Goal: Check status

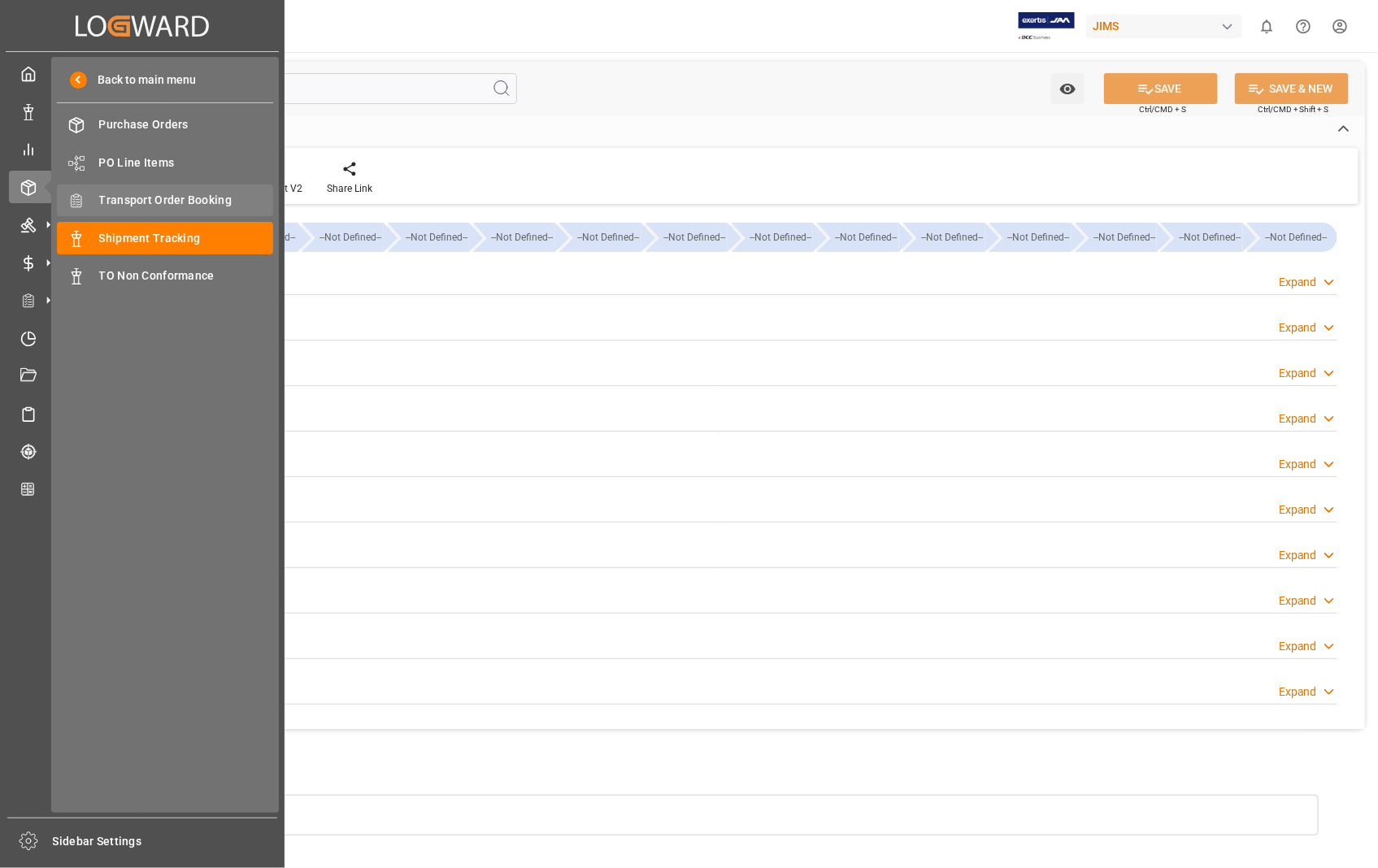
click at [191, 200] on span "Transport Order Booking" at bounding box center [186, 200] width 175 height 17
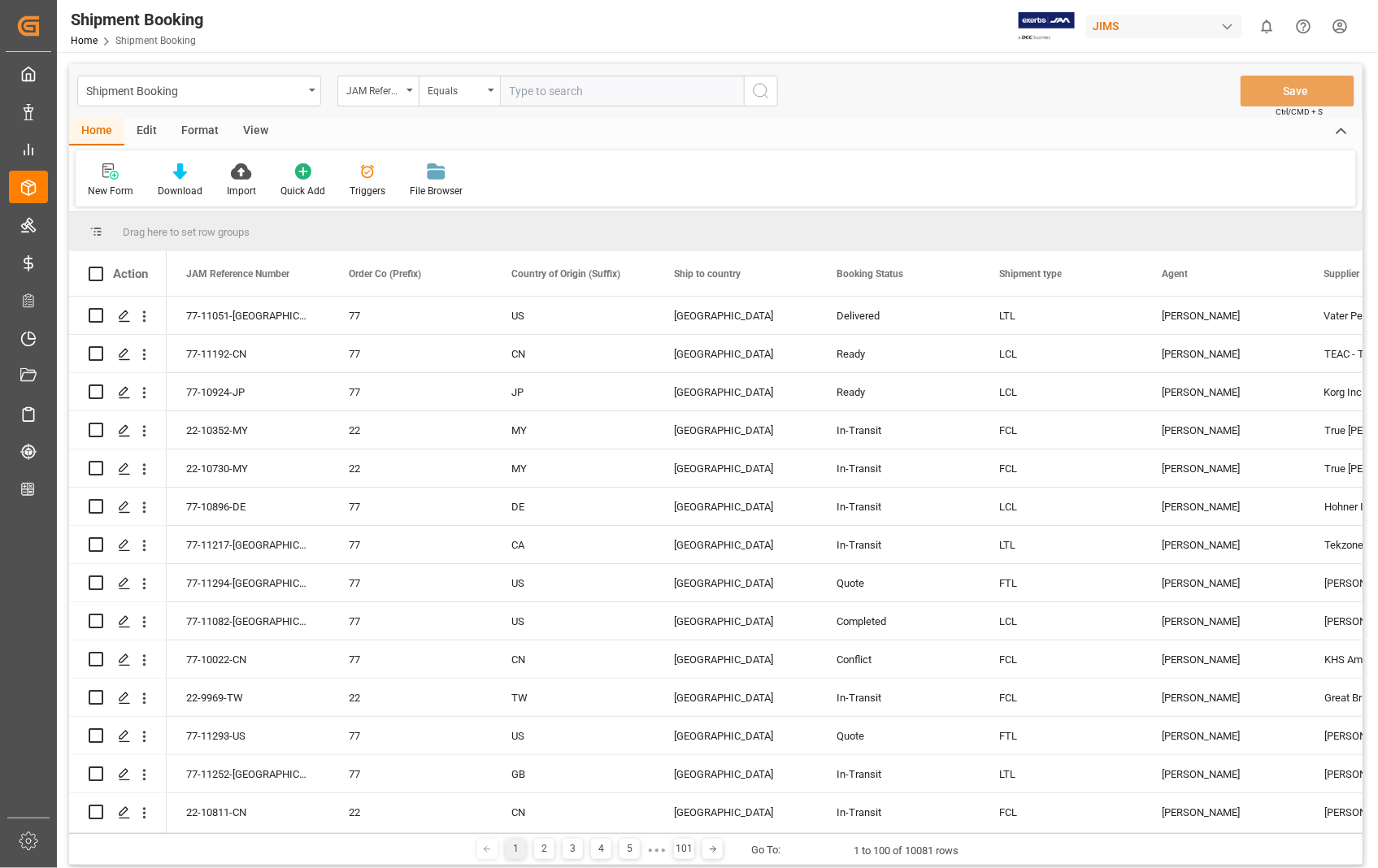
click at [640, 87] on input "text" at bounding box center [621, 91] width 244 height 31
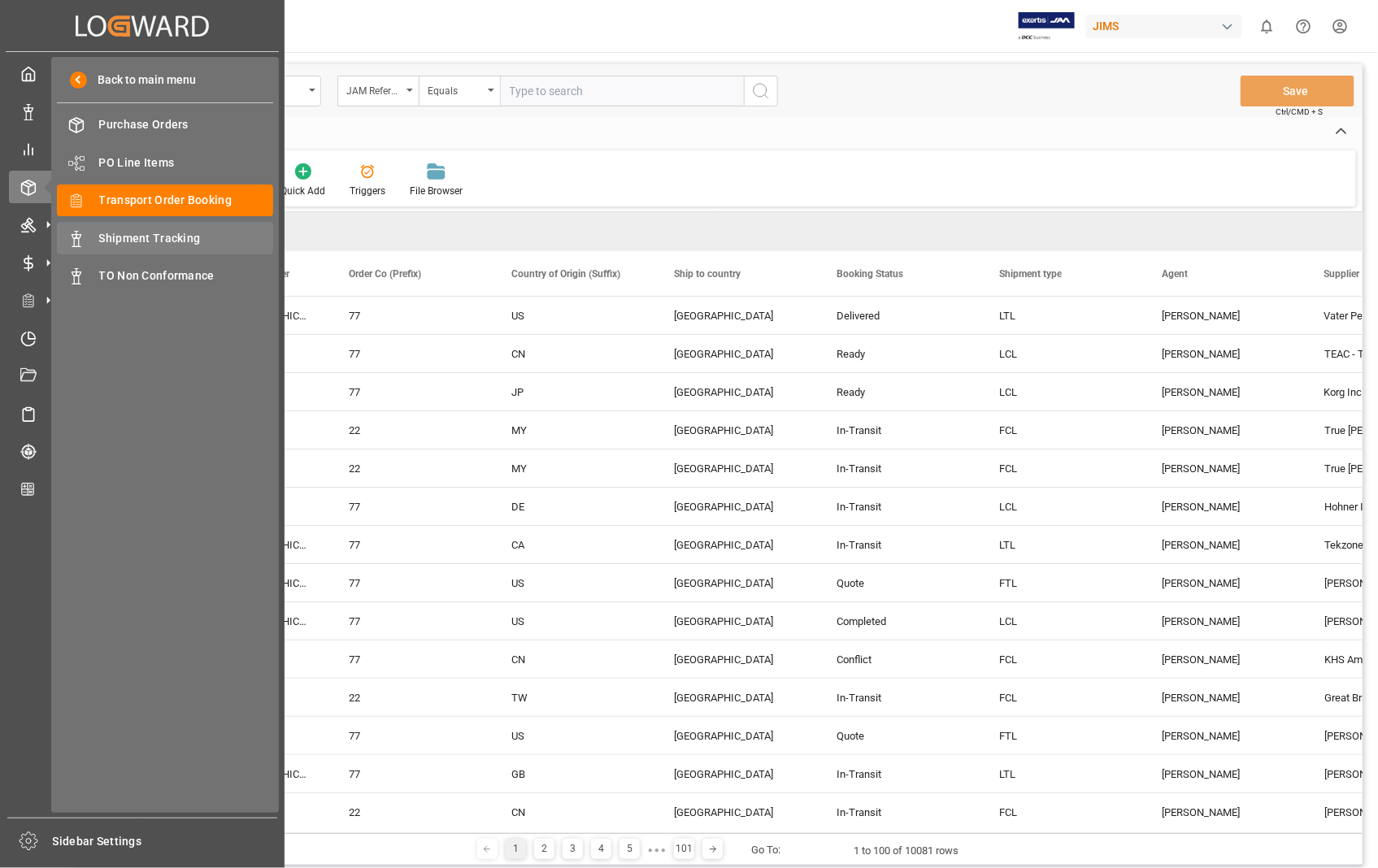
click at [151, 241] on span "Shipment Tracking" at bounding box center [186, 239] width 175 height 17
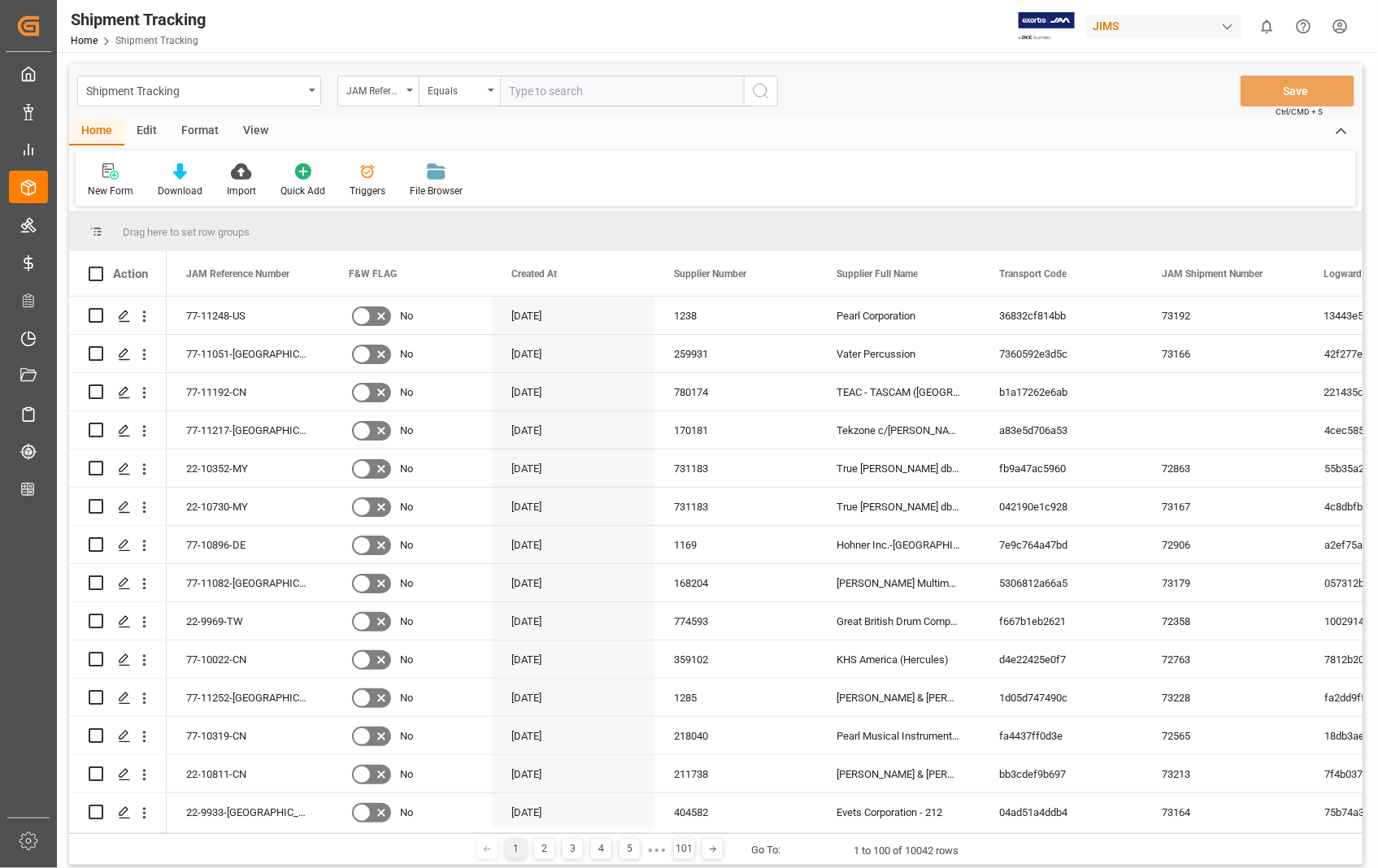
click at [604, 90] on input "text" at bounding box center [621, 91] width 244 height 31
paste input "22-11175-US"
type input "22-11175-US"
click at [760, 91] on icon "search button" at bounding box center [760, 91] width 20 height 20
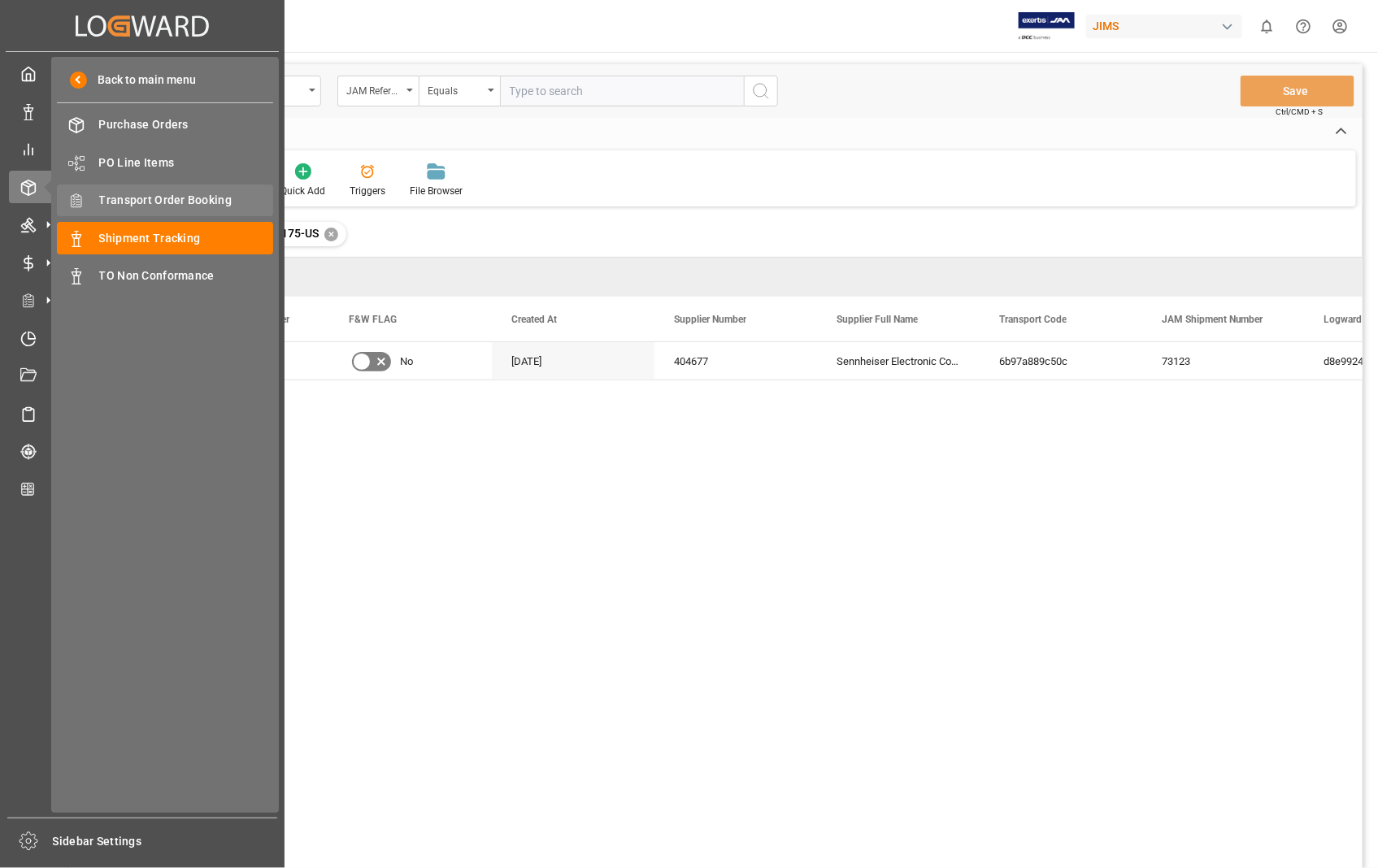
click at [187, 193] on span "Transport Order Booking" at bounding box center [186, 200] width 175 height 17
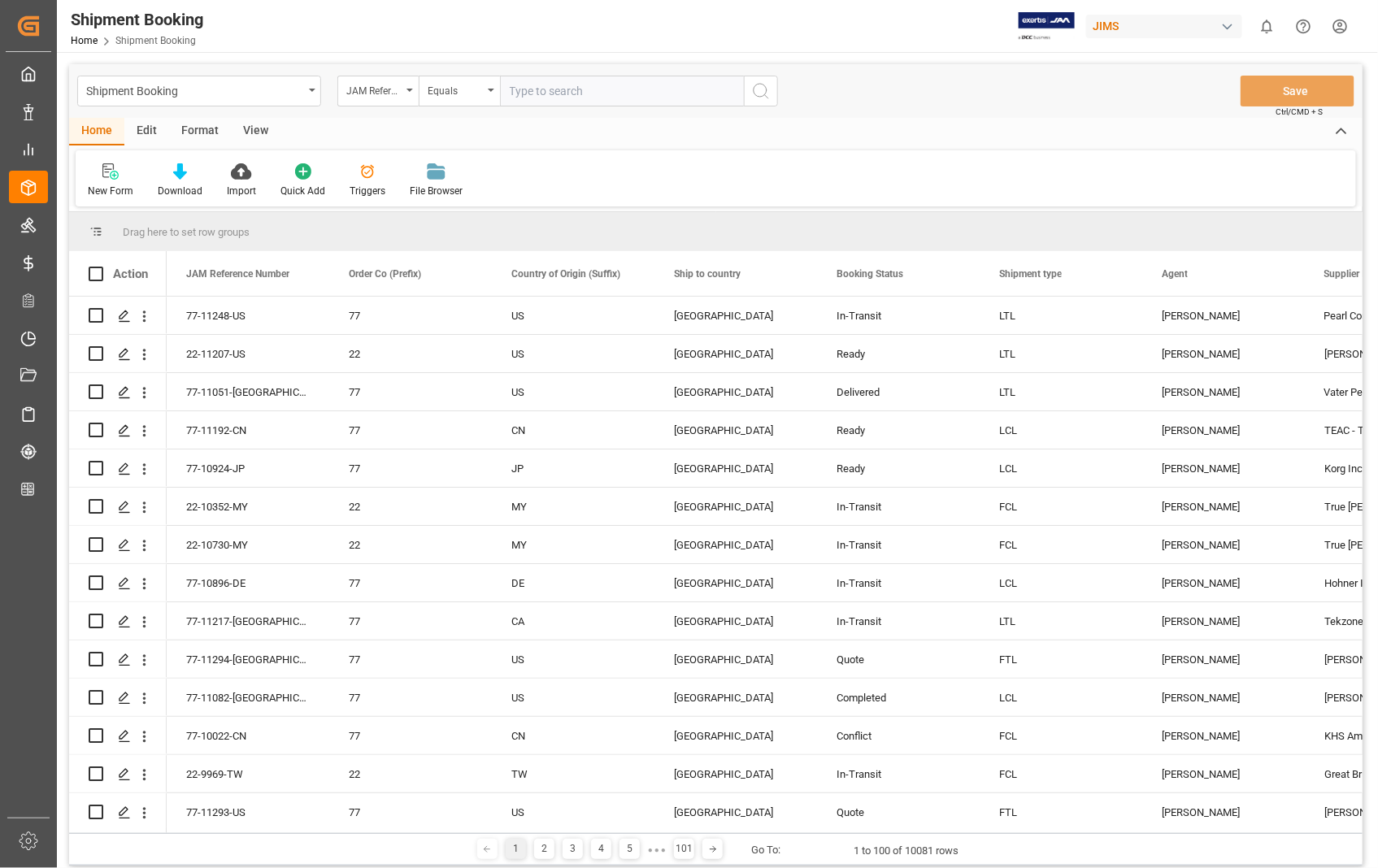
click at [632, 91] on input "text" at bounding box center [621, 91] width 244 height 31
paste input "22-11175-US"
type input "22-11175-US"
click at [758, 88] on icon "search button" at bounding box center [760, 91] width 20 height 20
